Goal: Obtain resource: Download file/media

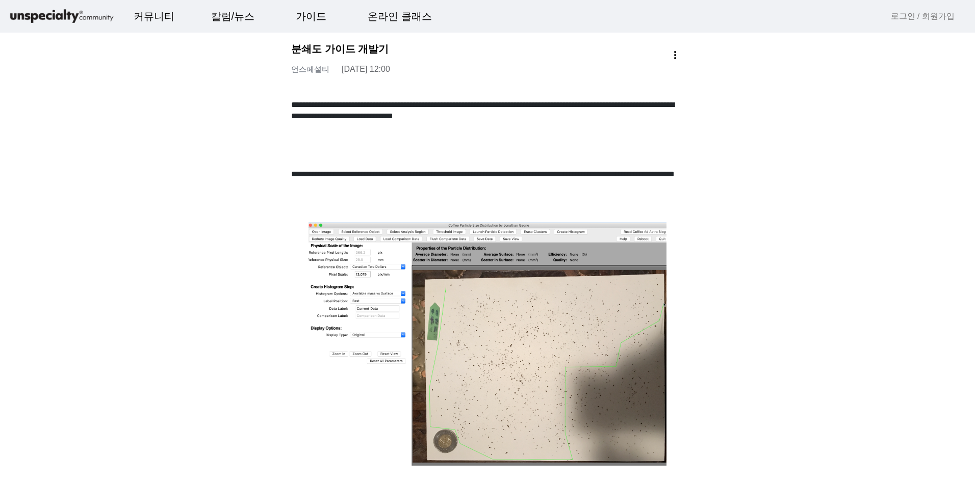
drag, startPoint x: 894, startPoint y: 167, endPoint x: 888, endPoint y: 167, distance: 5.6
click at [50, 18] on img at bounding box center [61, 17] width 107 height 18
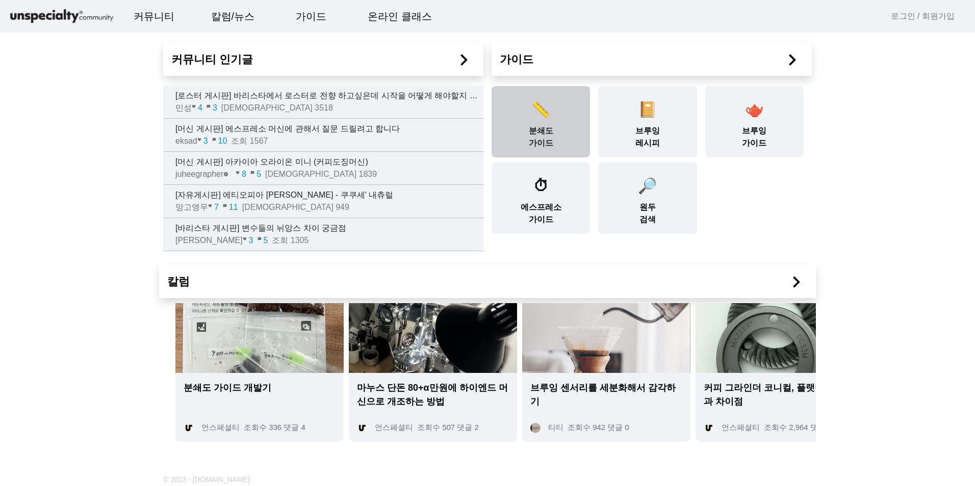
click at [543, 134] on div "📏 분쇄도 가이드" at bounding box center [541, 121] width 98 height 71
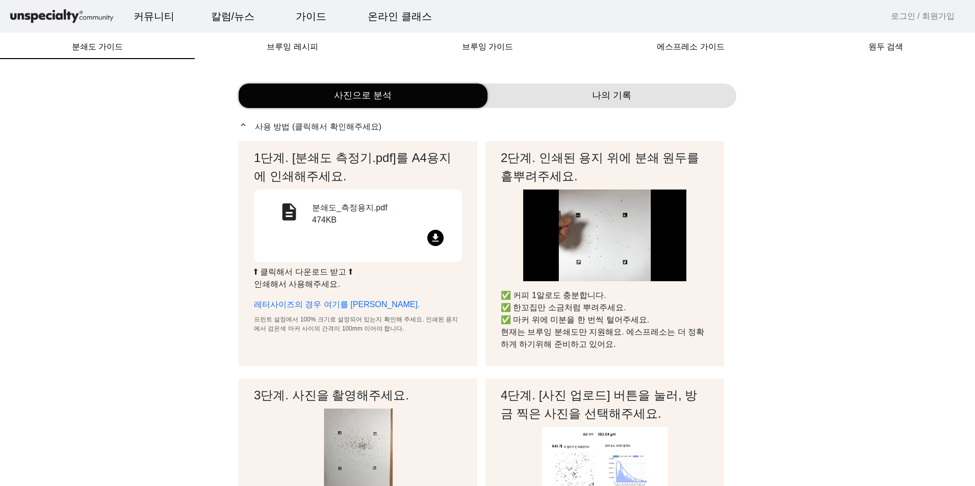
click at [429, 235] on mat-icon "file_download" at bounding box center [435, 238] width 16 height 16
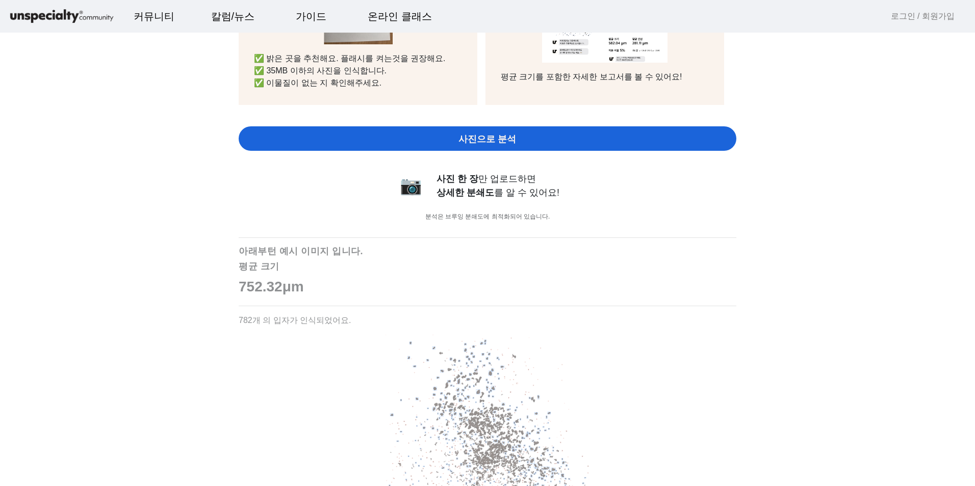
scroll to position [306, 0]
